Goal: Information Seeking & Learning: Learn about a topic

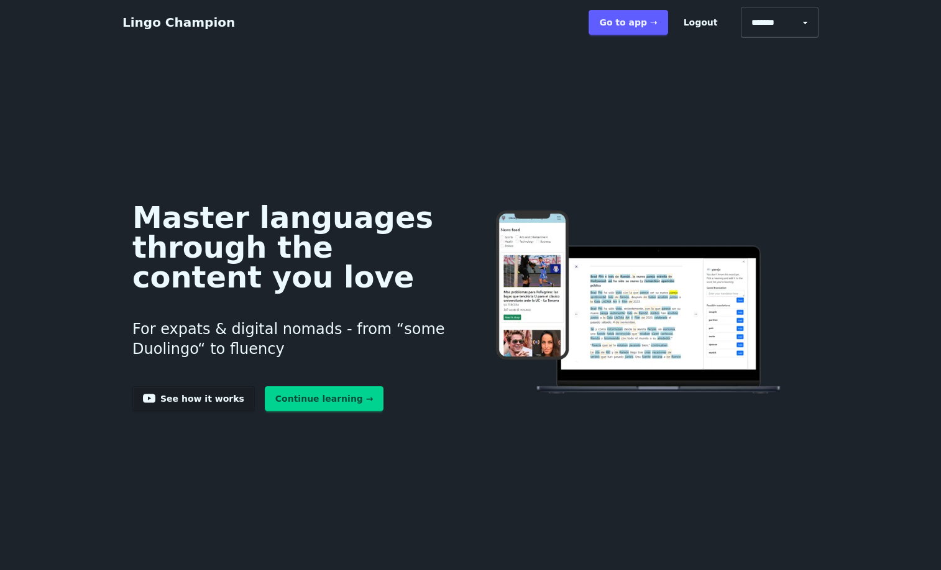
click at [265, 411] on link "Continue learning →" at bounding box center [324, 399] width 119 height 25
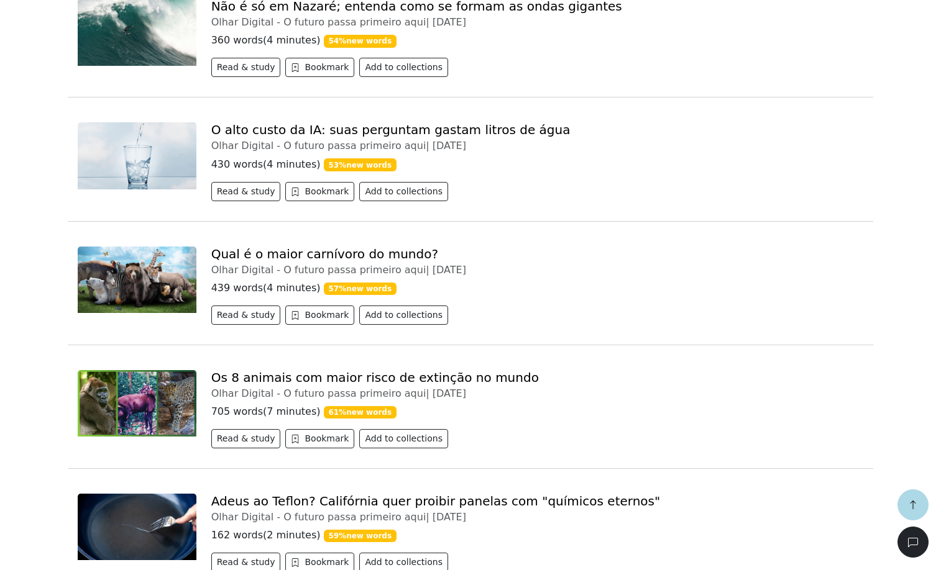
scroll to position [1560, 0]
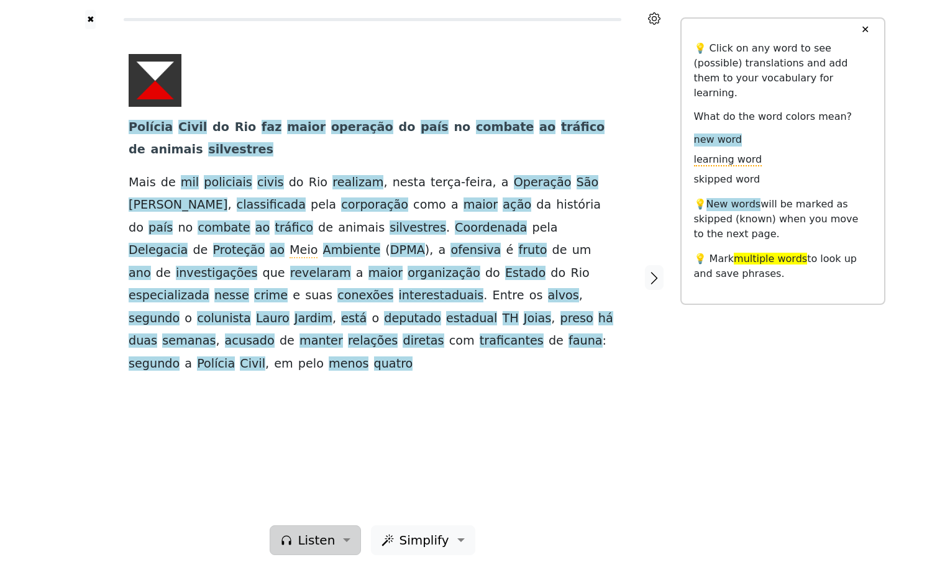
click at [336, 533] on button "Listen" at bounding box center [315, 541] width 91 height 30
click at [363, 452] on link "Generate audio for the content" at bounding box center [359, 462] width 175 height 20
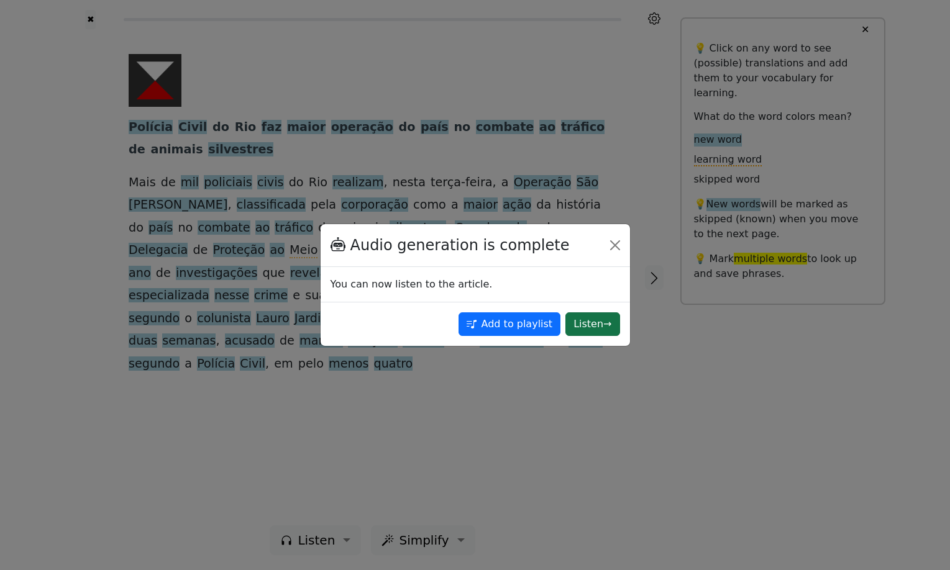
click at [592, 325] on button "Listen →" at bounding box center [592, 325] width 54 height 24
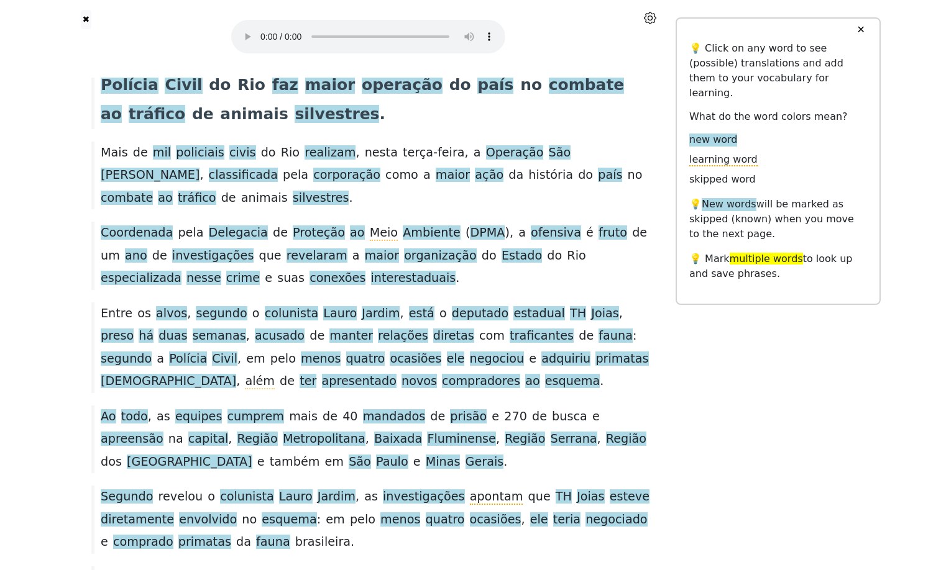
scroll to position [57, 0]
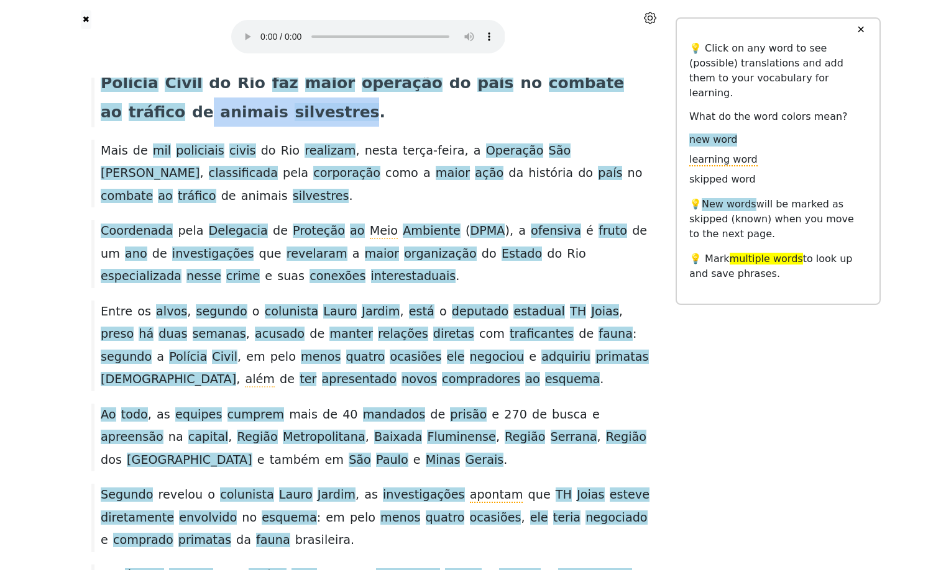
drag, startPoint x: 217, startPoint y: 135, endPoint x: 385, endPoint y: 132, distance: 167.2
click at [385, 127] on div "Polícia Civil do Rio faz maior operação do país no combate ao tráfico de animai…" at bounding box center [367, 97] width 565 height 59
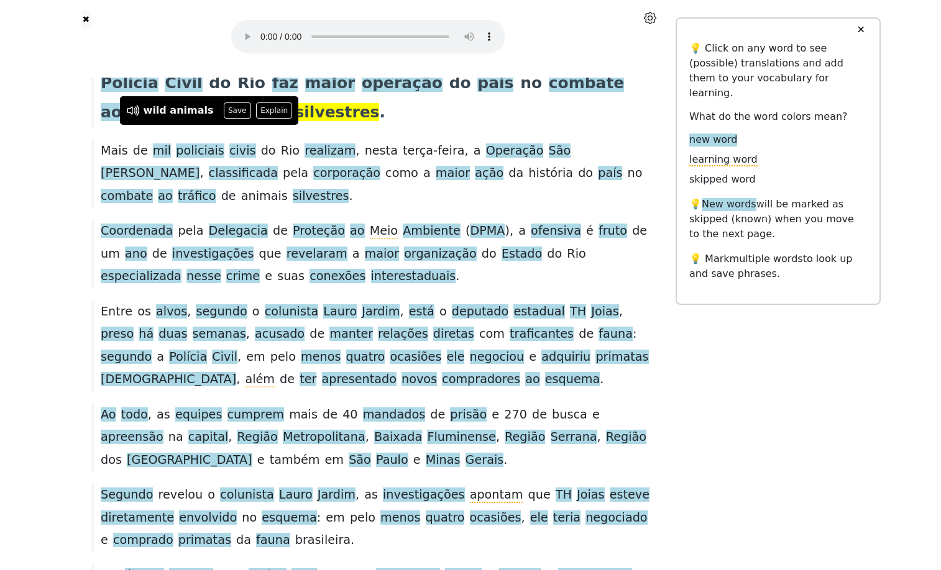
click at [418, 127] on div "Polícia Civil do Rio faz maior operação do país no combate ao tráfico de animai…" at bounding box center [367, 97] width 565 height 59
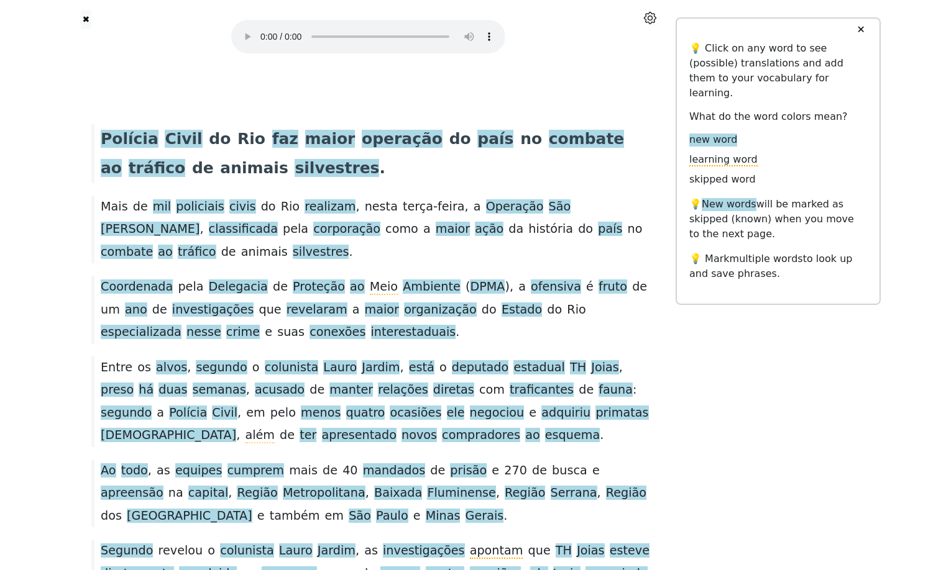
scroll to position [0, 0]
click at [541, 55] on div at bounding box center [368, 39] width 513 height 58
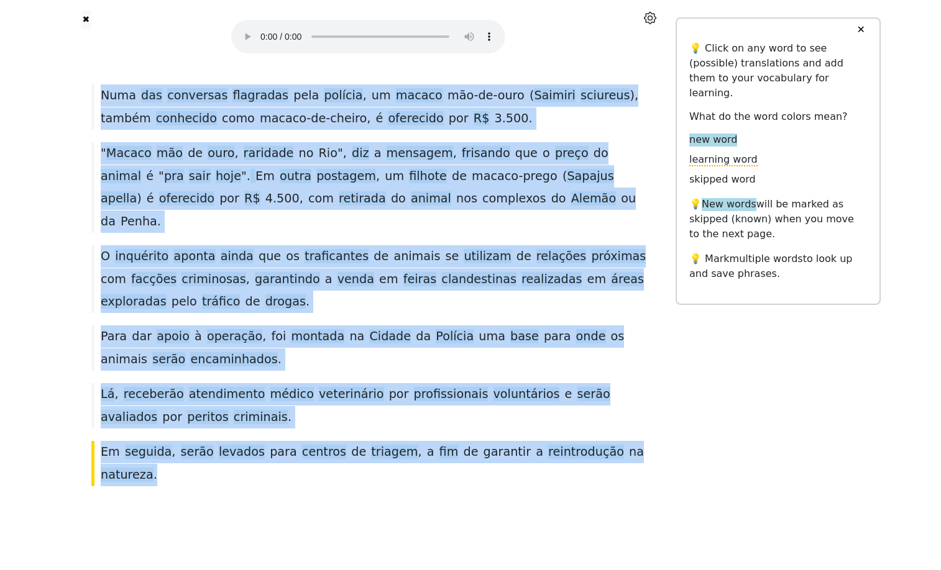
scroll to position [1811, 0]
drag, startPoint x: 96, startPoint y: 153, endPoint x: 549, endPoint y: 508, distance: 575.8
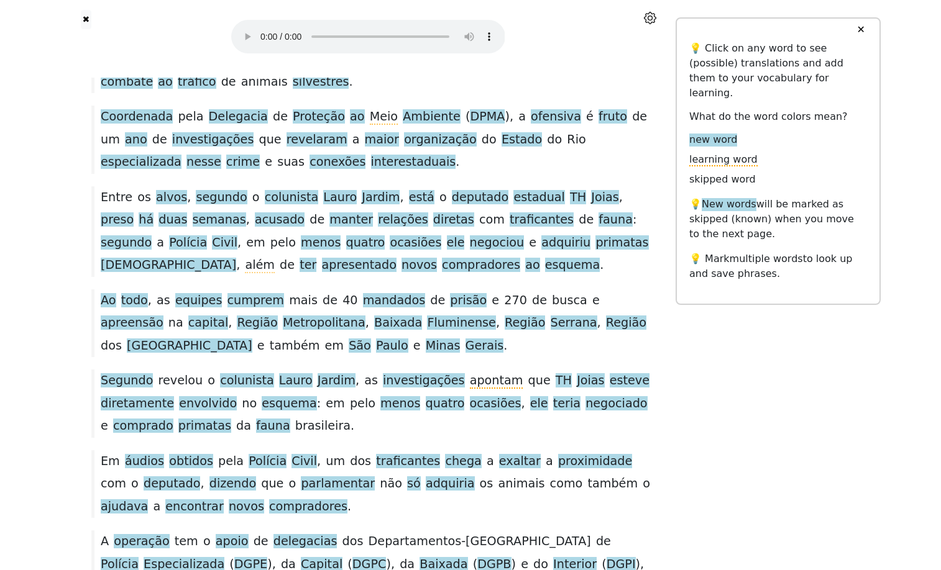
scroll to position [0, 0]
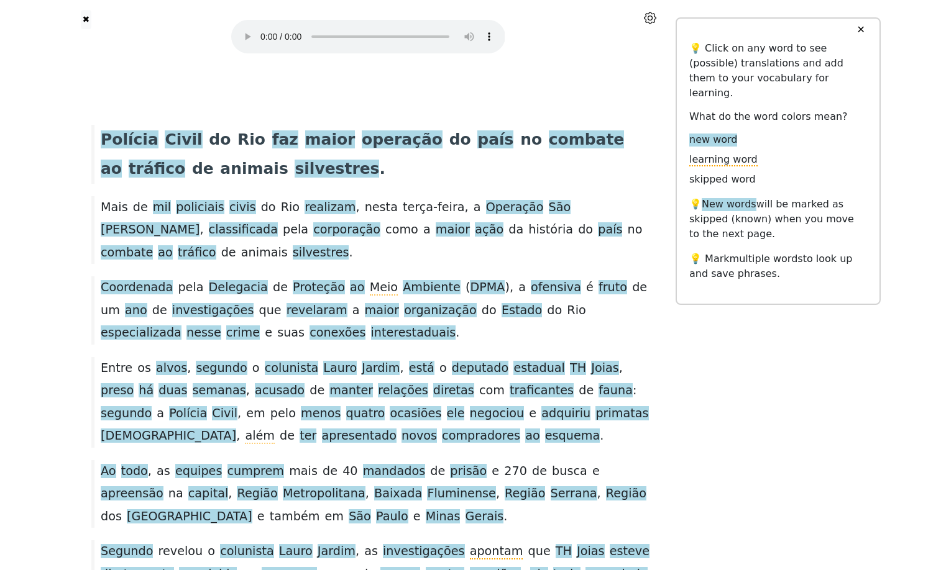
click at [649, 22] on icon at bounding box center [650, 18] width 12 height 12
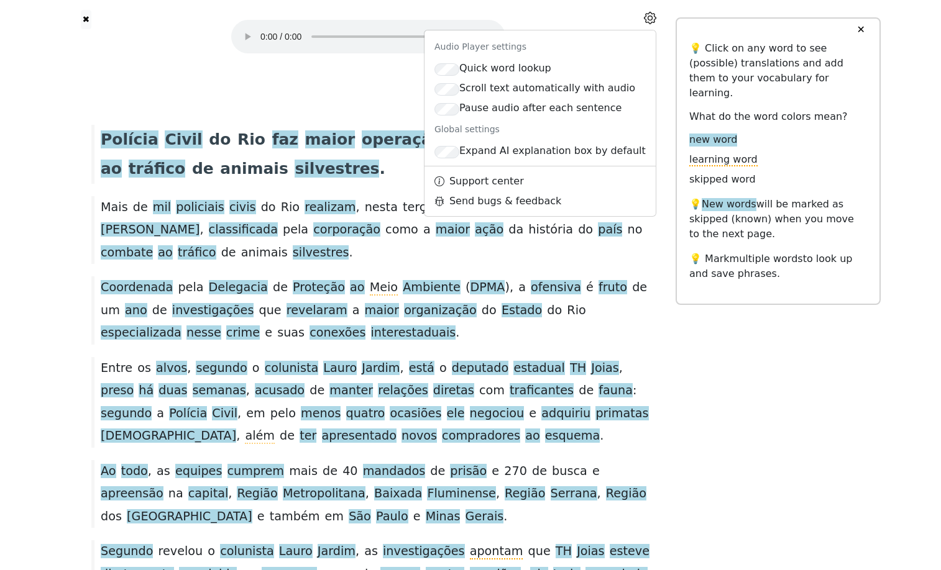
click at [651, 24] on icon at bounding box center [650, 18] width 12 height 12
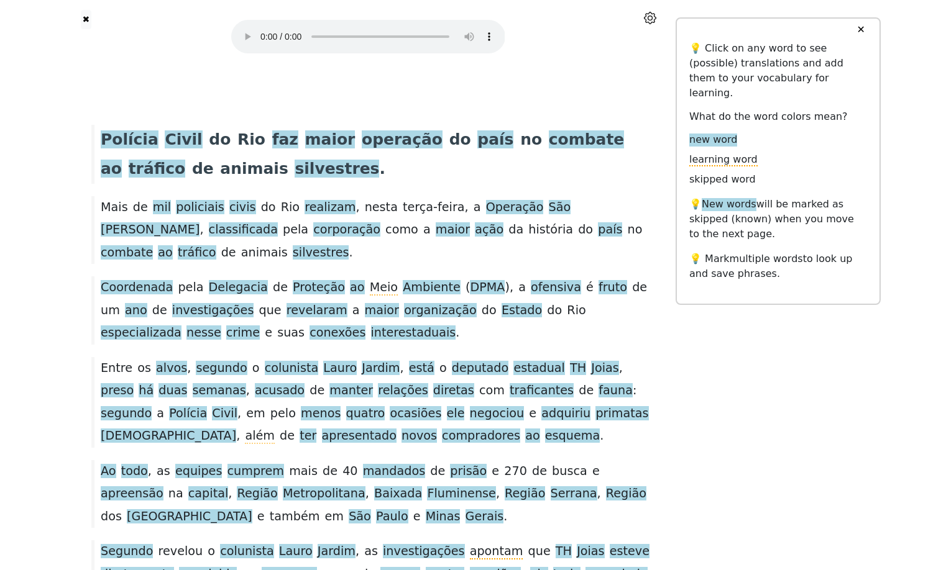
click at [860, 34] on button "✕" at bounding box center [860, 30] width 23 height 22
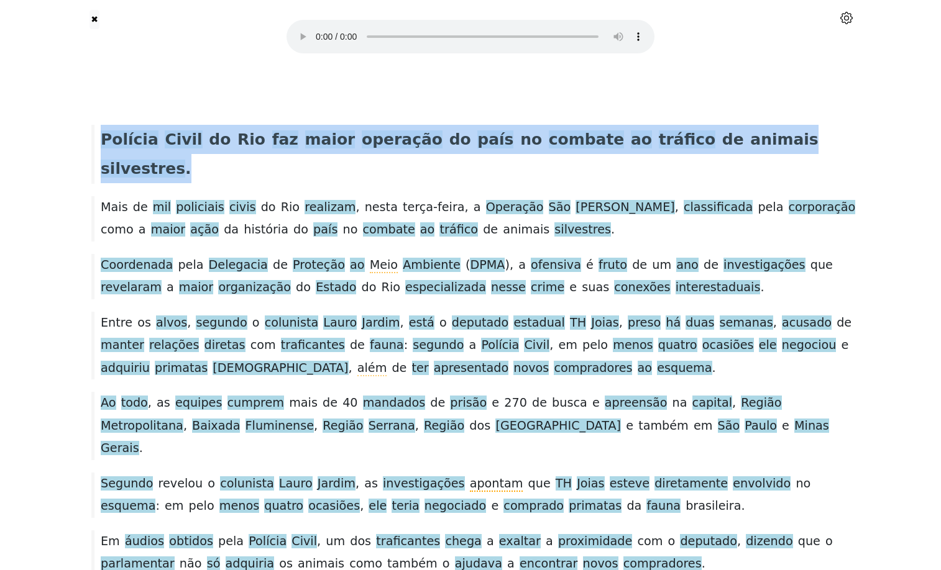
drag, startPoint x: 190, startPoint y: 191, endPoint x: 102, endPoint y: 144, distance: 100.4
click at [102, 144] on div "Polícia Civil do Rio faz maior operação do país no combate ao tráfico de animai…" at bounding box center [470, 154] width 771 height 59
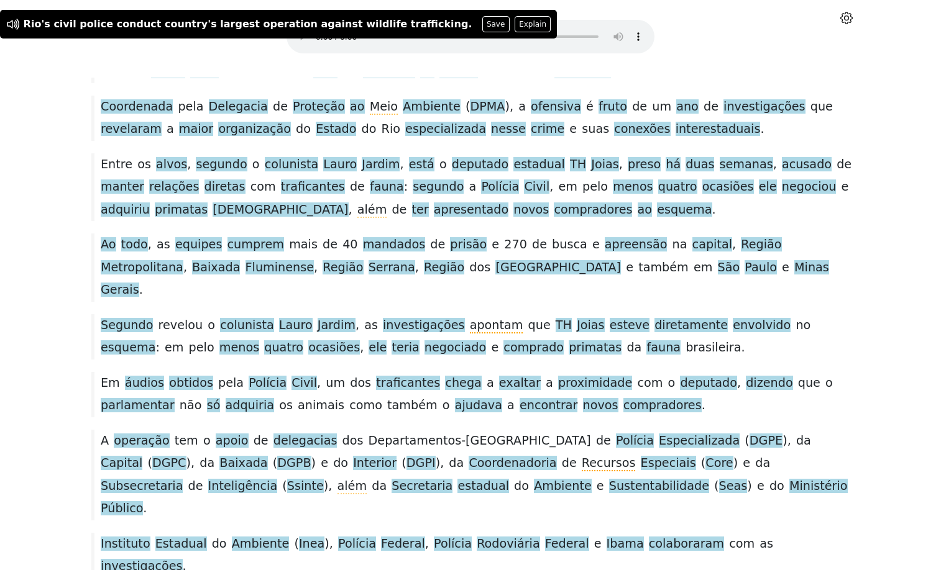
scroll to position [164, 0]
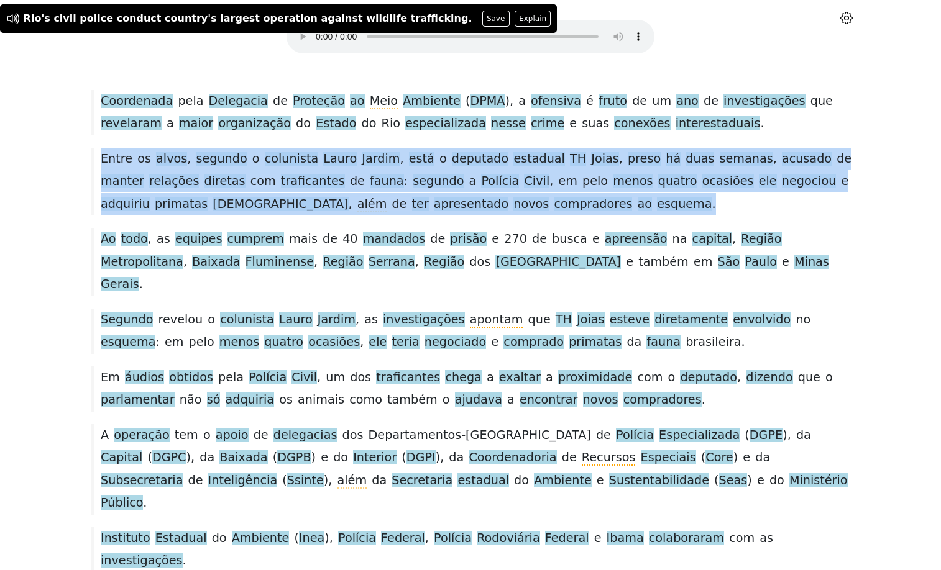
drag, startPoint x: 830, startPoint y: 268, endPoint x: 85, endPoint y: 211, distance: 747.3
click at [85, 211] on div "Entre os alvos , segundo o colunista Lauro Jardim , está o deputado estadual TH…" at bounding box center [470, 182] width 771 height 68
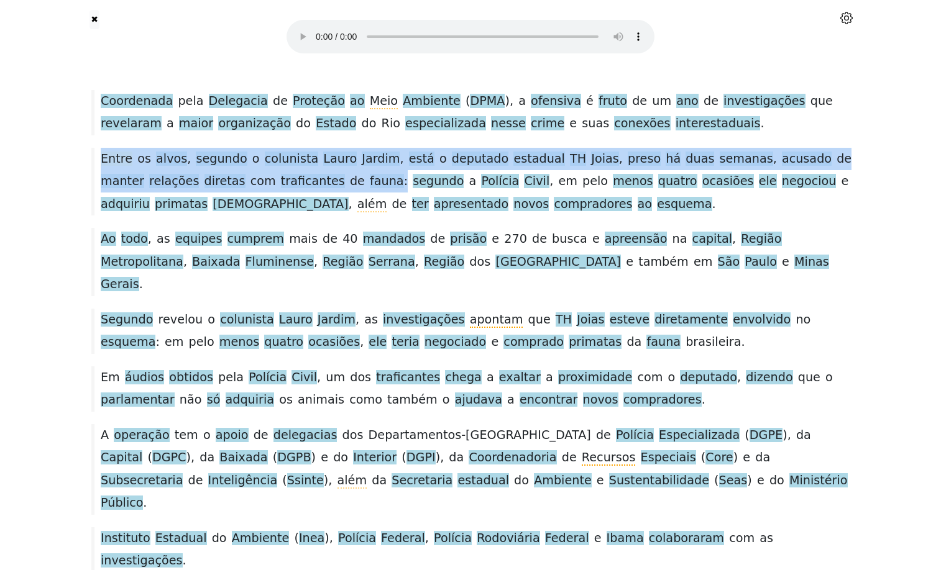
drag, startPoint x: 500, startPoint y: 240, endPoint x: 103, endPoint y: 206, distance: 399.1
click at [103, 206] on div "Entre os alvos , segundo o colunista Lauro Jardim , está o deputado estadual TH…" at bounding box center [470, 182] width 771 height 68
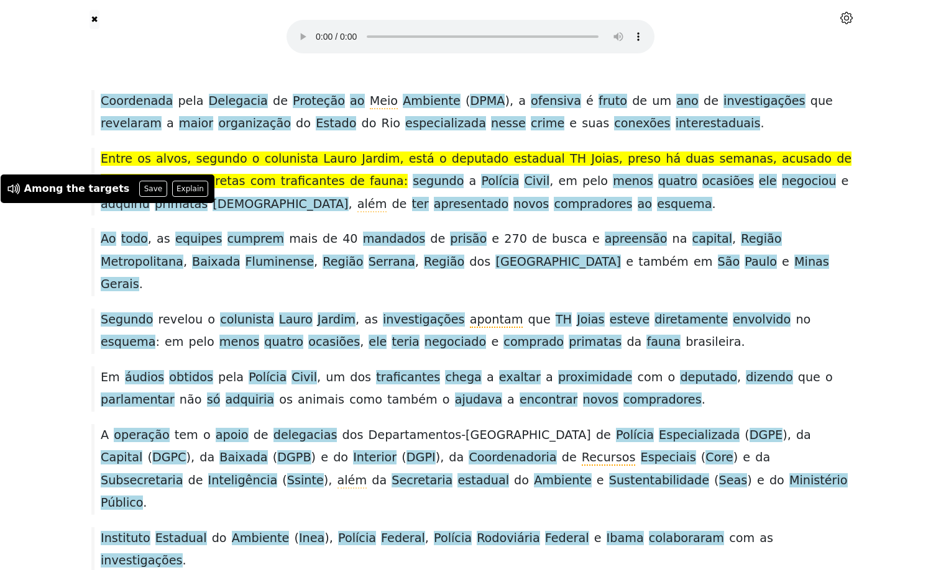
click at [567, 216] on div "Entre os alvos , segundo o colunista Lauro Jardim , está o deputado estadual TH…" at bounding box center [470, 182] width 771 height 68
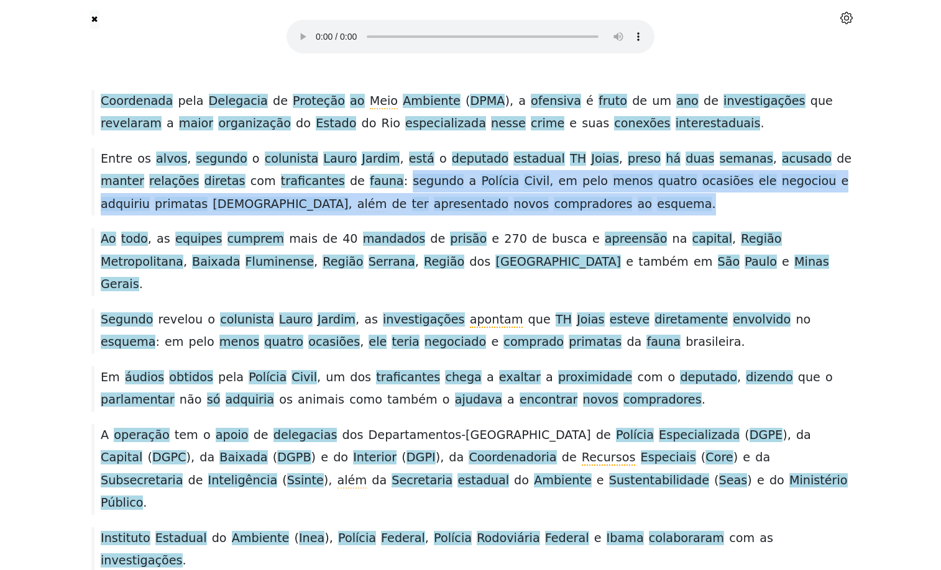
drag, startPoint x: 505, startPoint y: 237, endPoint x: 859, endPoint y: 281, distance: 356.9
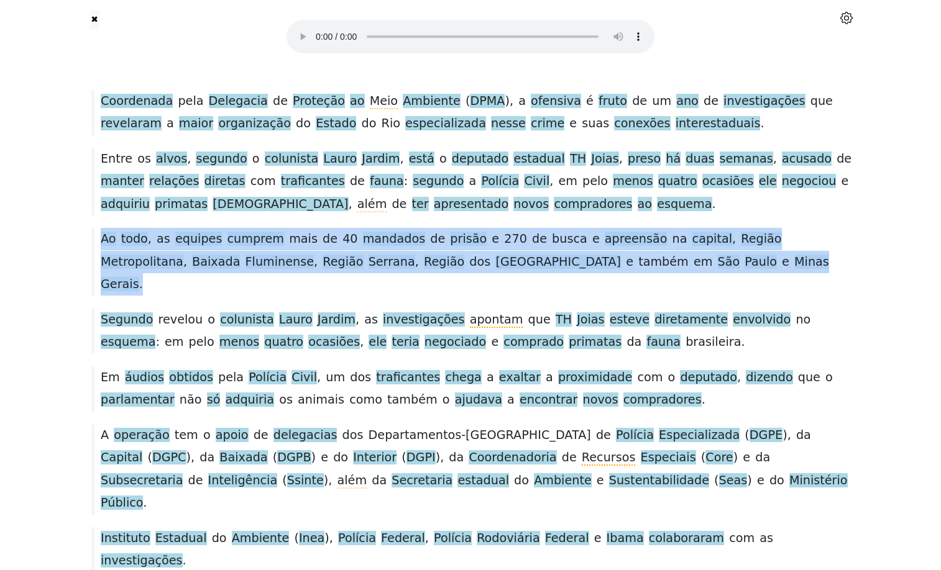
drag, startPoint x: 827, startPoint y: 337, endPoint x: 95, endPoint y: 304, distance: 732.7
click at [95, 296] on div "Ao todo , as equipes cumprem mais de 40 mandados de prisão e 270 de busca e apr…" at bounding box center [470, 262] width 771 height 68
drag, startPoint x: 99, startPoint y: 304, endPoint x: 830, endPoint y: 344, distance: 731.8
click at [830, 296] on div "Ao todo , as equipes cumprem mais de 40 mandados de prisão e 270 de busca e apr…" at bounding box center [470, 262] width 771 height 68
drag, startPoint x: 830, startPoint y: 344, endPoint x: 96, endPoint y: 297, distance: 736.0
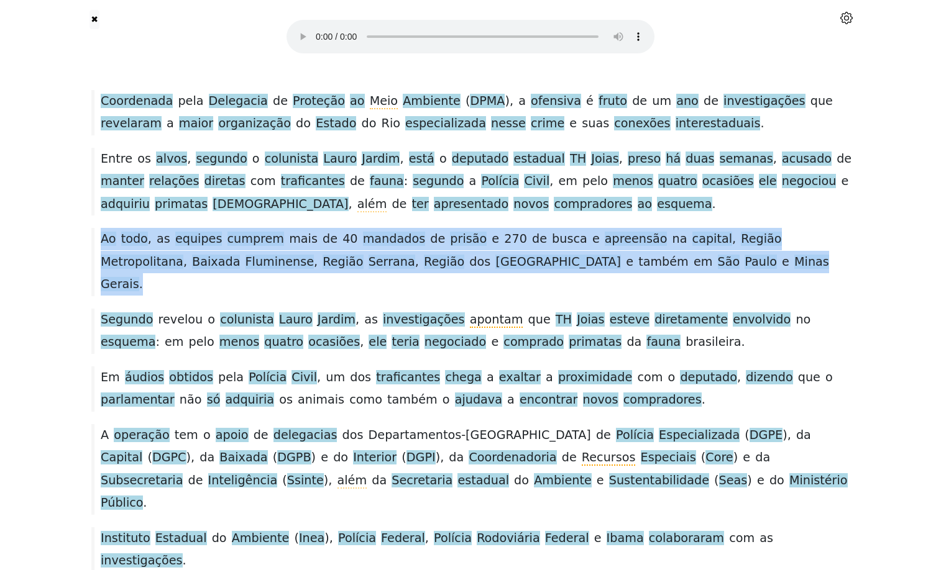
click at [96, 296] on div "Ao todo , as equipes cumprem mais de 40 mandados de prisão e 270 de busca e apr…" at bounding box center [470, 262] width 771 height 68
drag, startPoint x: 99, startPoint y: 302, endPoint x: 826, endPoint y: 345, distance: 727.7
click at [826, 296] on div "Ao todo , as equipes cumprem mais de 40 mandados de prisão e 270 de busca e apr…" at bounding box center [470, 262] width 771 height 68
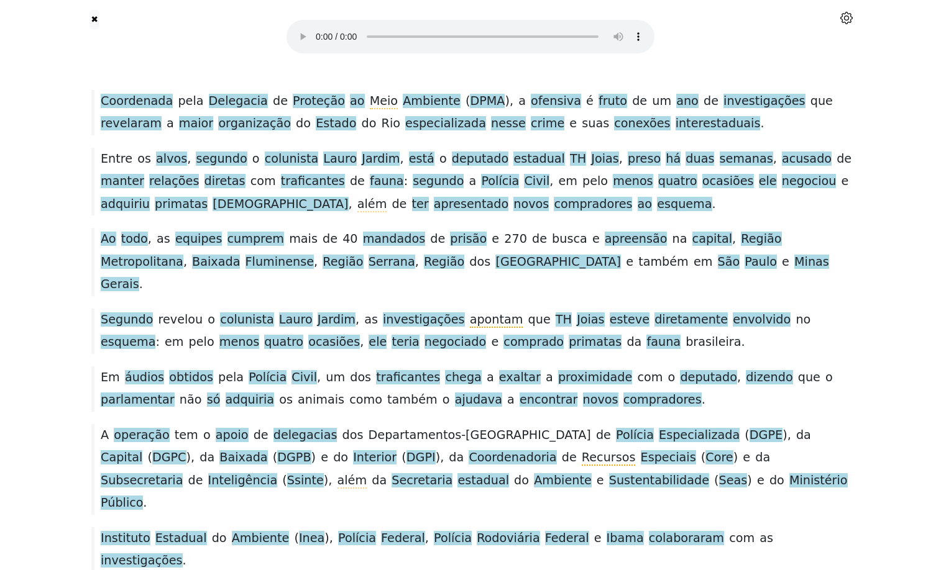
click at [780, 78] on div "✖ Audio Player settings Quick word lookup Scroll text automatically with audio …" at bounding box center [470, 39] width 820 height 78
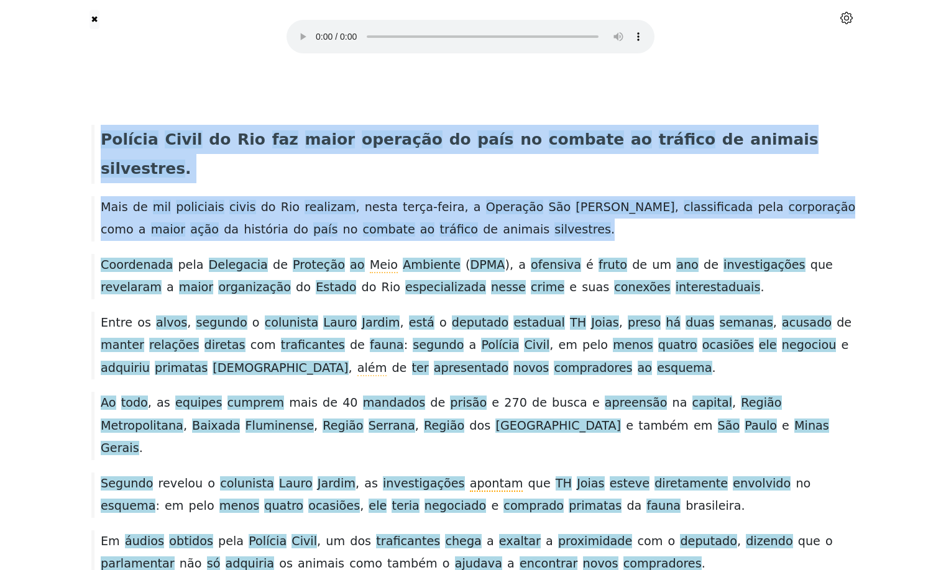
drag, startPoint x: 98, startPoint y: 149, endPoint x: 666, endPoint y: 273, distance: 580.9
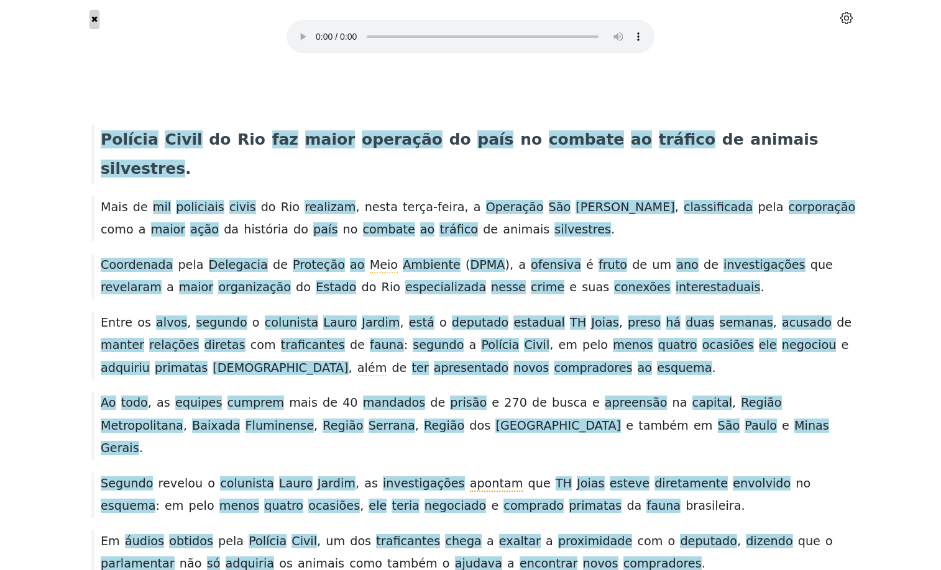
click at [94, 22] on button "✖" at bounding box center [94, 19] width 11 height 19
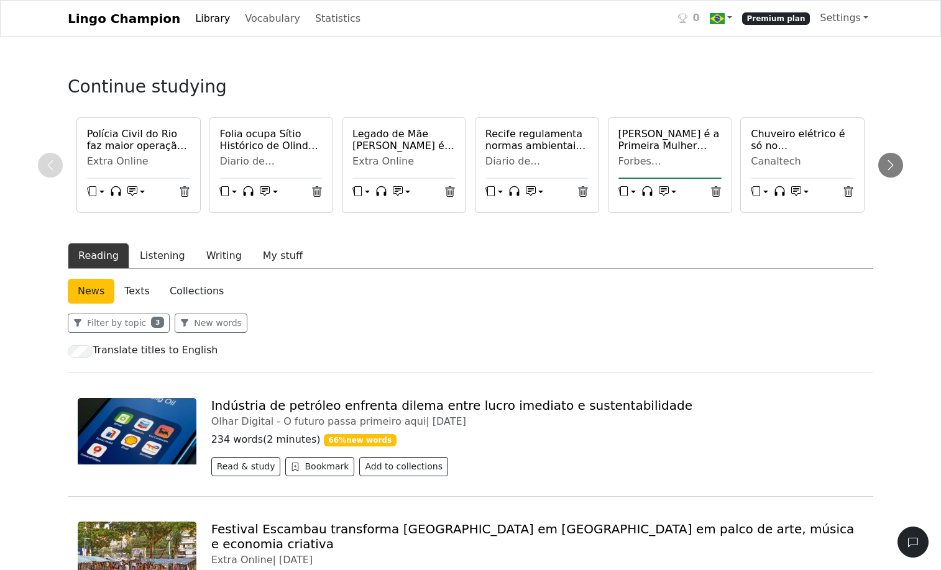
click at [160, 304] on link "Texts" at bounding box center [136, 291] width 45 height 25
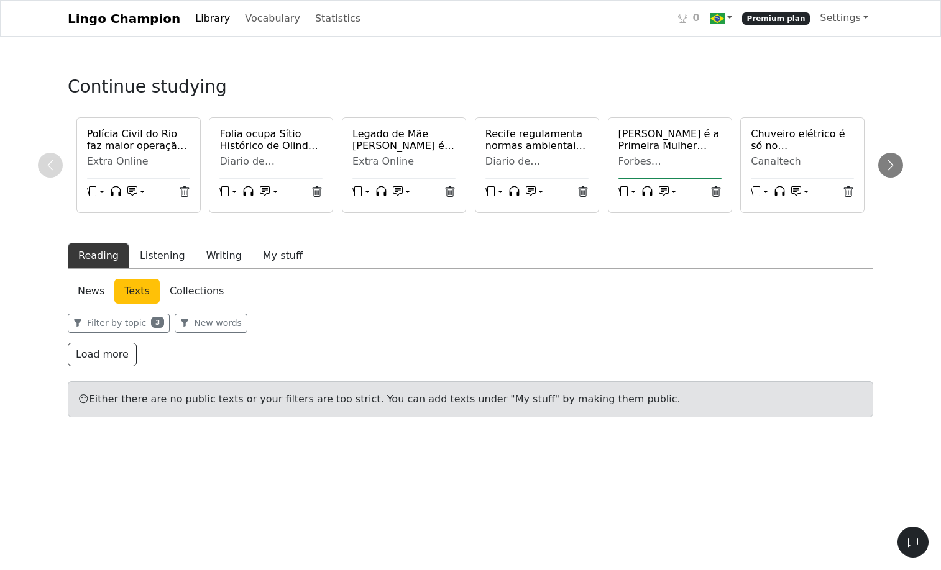
click at [204, 304] on link "Collections" at bounding box center [197, 291] width 74 height 25
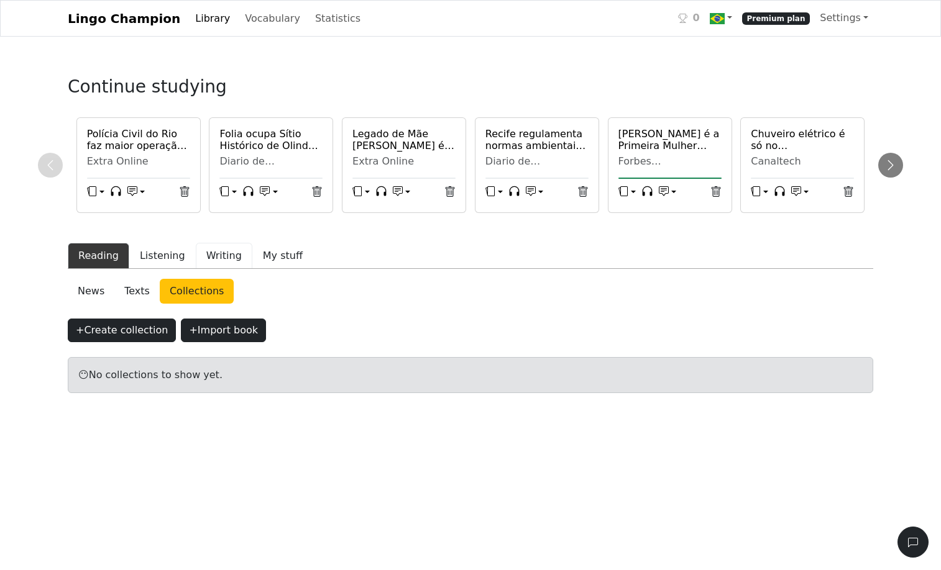
click at [252, 269] on button "Writing" at bounding box center [224, 256] width 57 height 26
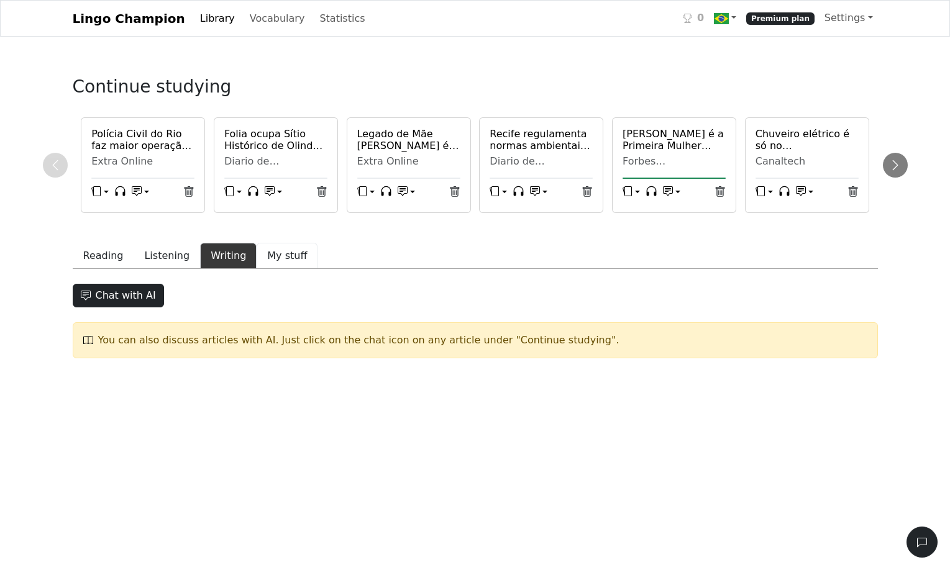
click at [318, 269] on button "My stuff" at bounding box center [287, 256] width 61 height 26
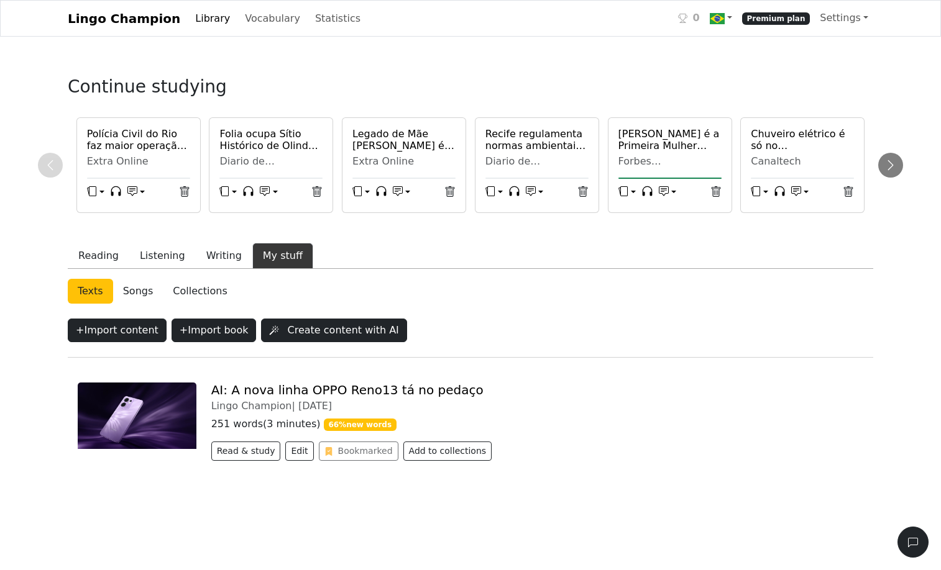
scroll to position [119, 0]
click at [937, 375] on div "Lingo Champion Library Vocabulary Statistics 0 Premium plan Settings Browser ex…" at bounding box center [470, 275] width 941 height 551
